Goal: Task Accomplishment & Management: Use online tool/utility

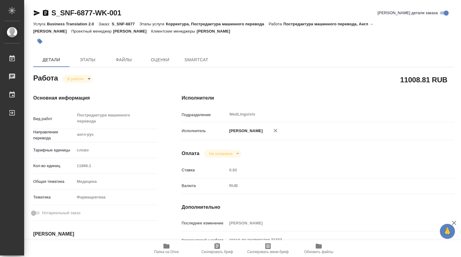
type textarea "x"
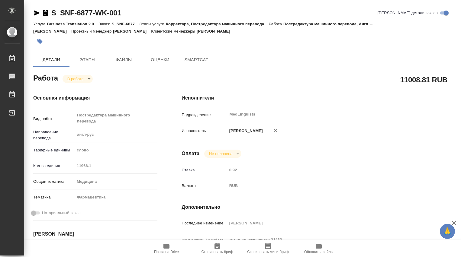
type textarea "x"
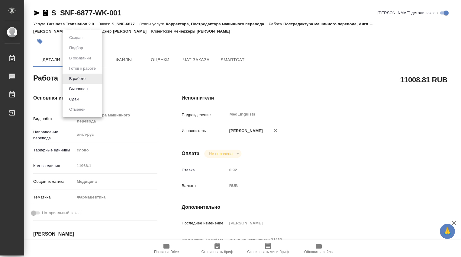
click at [89, 78] on body "🙏 .cls-1 fill:#fff; AWATERA Dmitrieva Olga Работы Чаты График Выйти S_SNF-6877-…" at bounding box center [230, 128] width 461 height 257
type textarea "x"
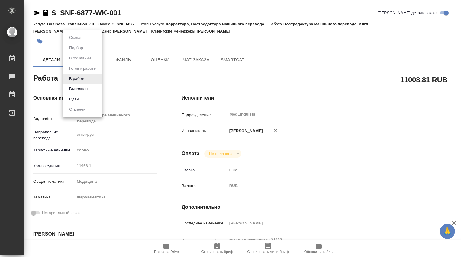
type textarea "x"
click at [85, 77] on button "В работе" at bounding box center [77, 78] width 20 height 7
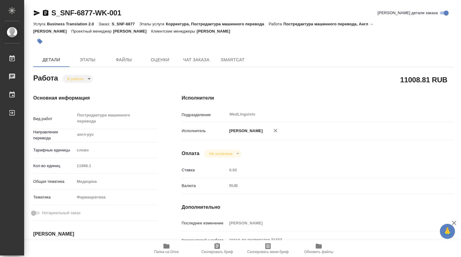
type textarea "x"
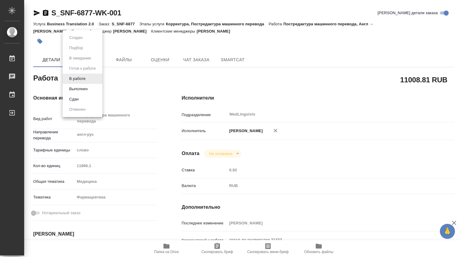
click at [89, 78] on body "🙏 .cls-1 fill:#fff; AWATERA Dmitrieva Olga Работы 0 Чаты График Выйти S_SNF-687…" at bounding box center [230, 128] width 461 height 257
click at [90, 90] on li "Выполнен" at bounding box center [82, 89] width 40 height 10
type textarea "x"
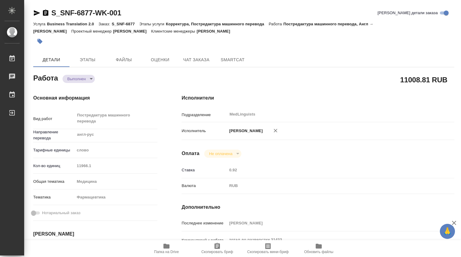
type textarea "x"
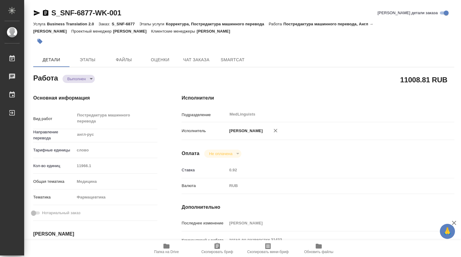
type textarea "x"
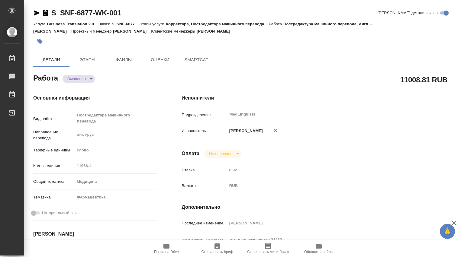
type textarea "x"
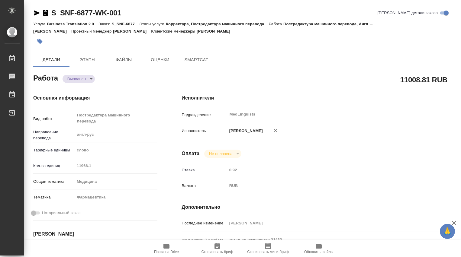
type textarea "x"
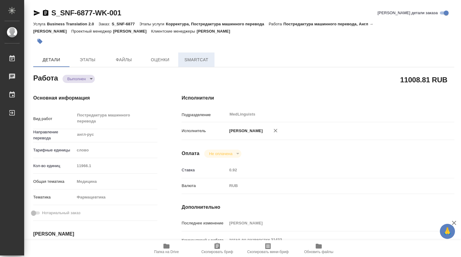
type textarea "x"
click at [233, 59] on span "SmartCat" at bounding box center [232, 60] width 29 height 8
type textarea "x"
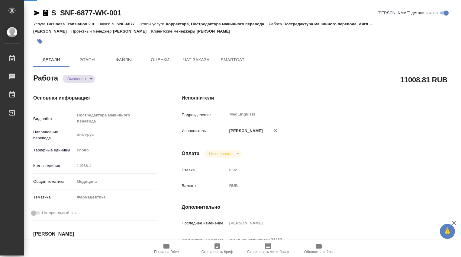
type textarea "x"
